Goal: Task Accomplishment & Management: Manage account settings

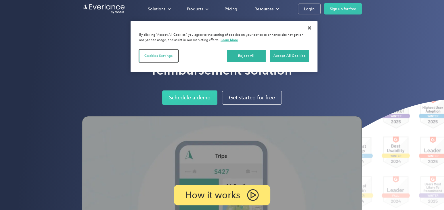
click at [158, 52] on button "Cookies Settings" at bounding box center [158, 56] width 39 height 12
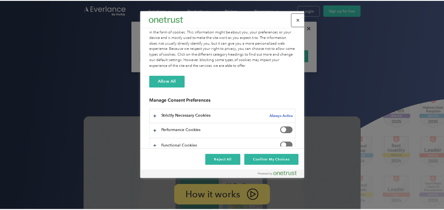
scroll to position [38, 0]
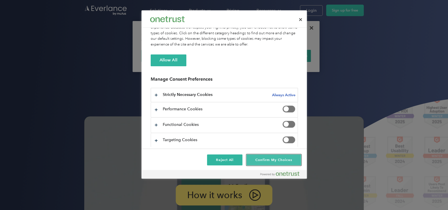
click at [260, 159] on button "Confirm My Choices" at bounding box center [274, 159] width 54 height 11
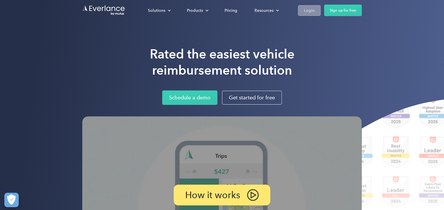
click at [311, 10] on div "Login" at bounding box center [309, 10] width 11 height 7
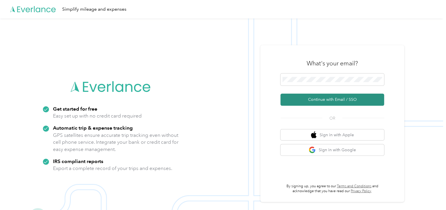
click at [307, 99] on button "Continue with Email / SSO" at bounding box center [332, 100] width 104 height 12
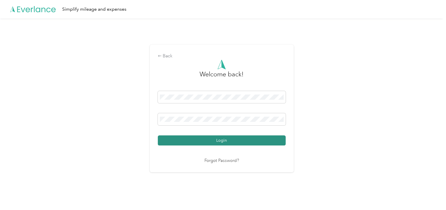
click at [219, 140] on button "Login" at bounding box center [222, 140] width 128 height 10
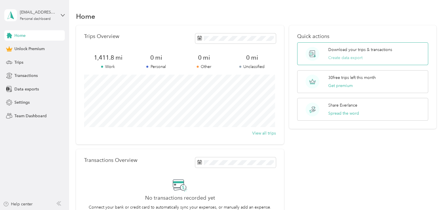
click at [334, 56] on button "Create data export" at bounding box center [345, 58] width 34 height 6
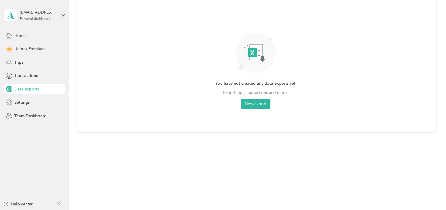
scroll to position [74, 0]
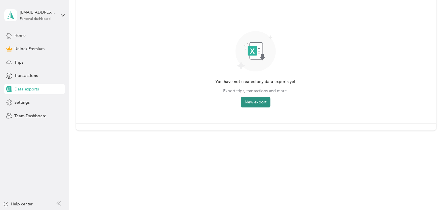
click at [255, 103] on button "New export" at bounding box center [256, 102] width 30 height 10
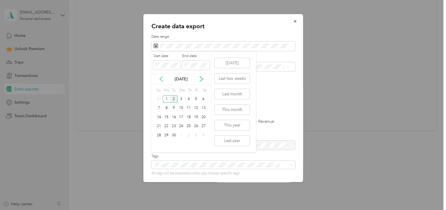
click at [161, 80] on icon at bounding box center [161, 79] width 6 height 6
click at [159, 97] on div "1" at bounding box center [158, 98] width 7 height 7
click at [238, 63] on button "[DATE]" at bounding box center [231, 63] width 35 height 10
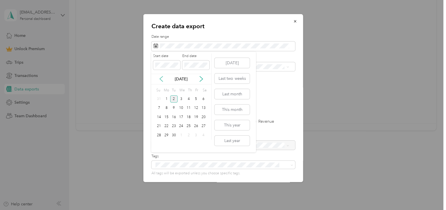
click at [160, 79] on icon at bounding box center [161, 79] width 3 height 5
click at [160, 78] on icon at bounding box center [161, 79] width 3 height 5
click at [200, 77] on icon at bounding box center [201, 79] width 6 height 6
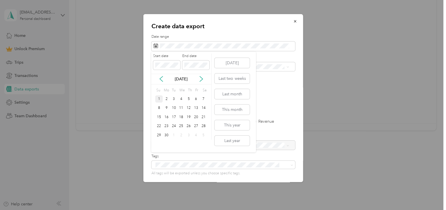
click at [159, 99] on div "1" at bounding box center [158, 98] width 7 height 7
click at [175, 80] on p "[DATE]" at bounding box center [181, 79] width 24 height 6
click at [201, 79] on icon at bounding box center [201, 79] width 6 height 6
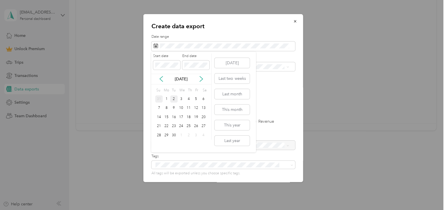
click at [159, 97] on div "31" at bounding box center [158, 98] width 7 height 7
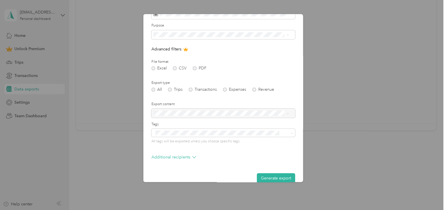
scroll to position [41, 0]
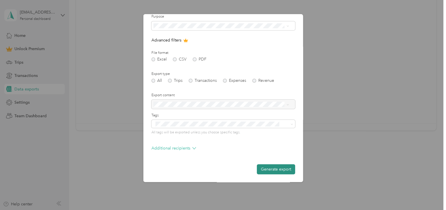
click at [268, 166] on button "Generate export" at bounding box center [275, 169] width 38 height 10
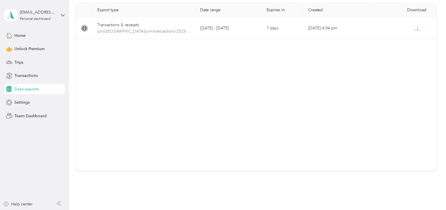
scroll to position [0, 0]
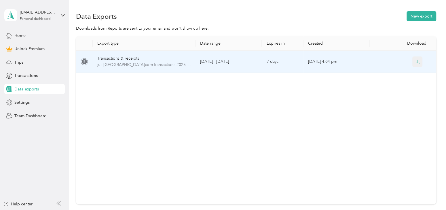
click at [416, 61] on icon "button" at bounding box center [416, 61] width 5 height 5
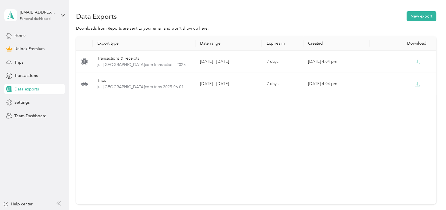
click at [391, 109] on div "Export type Date range Expires in Created Download Transactions & receipts juli…" at bounding box center [256, 120] width 360 height 168
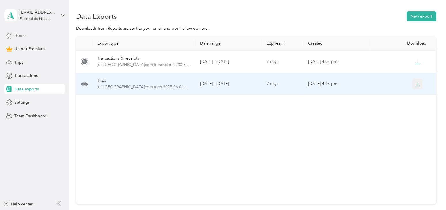
click at [414, 83] on icon "button" at bounding box center [416, 83] width 5 height 5
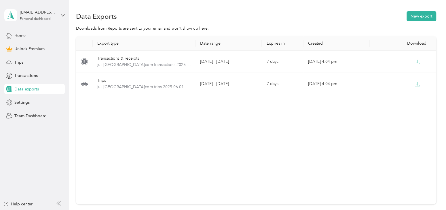
click at [61, 14] on icon at bounding box center [63, 15] width 4 height 4
click at [17, 48] on div "Log out" at bounding box center [64, 47] width 113 height 10
